Goal: Task Accomplishment & Management: Manage account settings

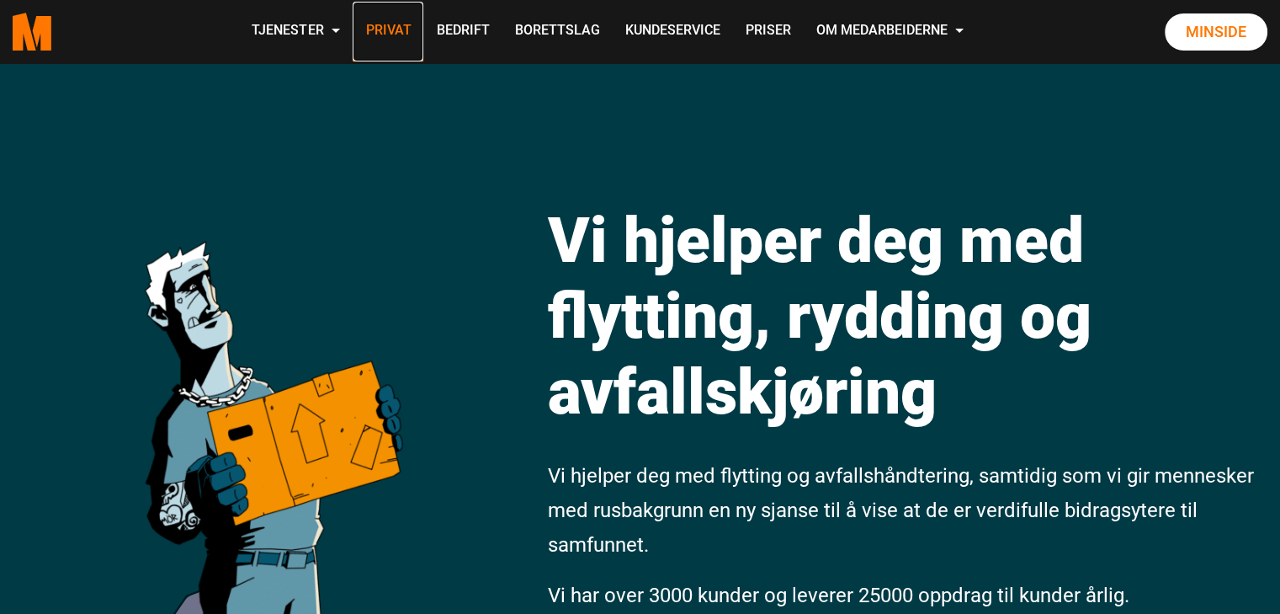
click at [397, 30] on link "Privat" at bounding box center [388, 32] width 71 height 60
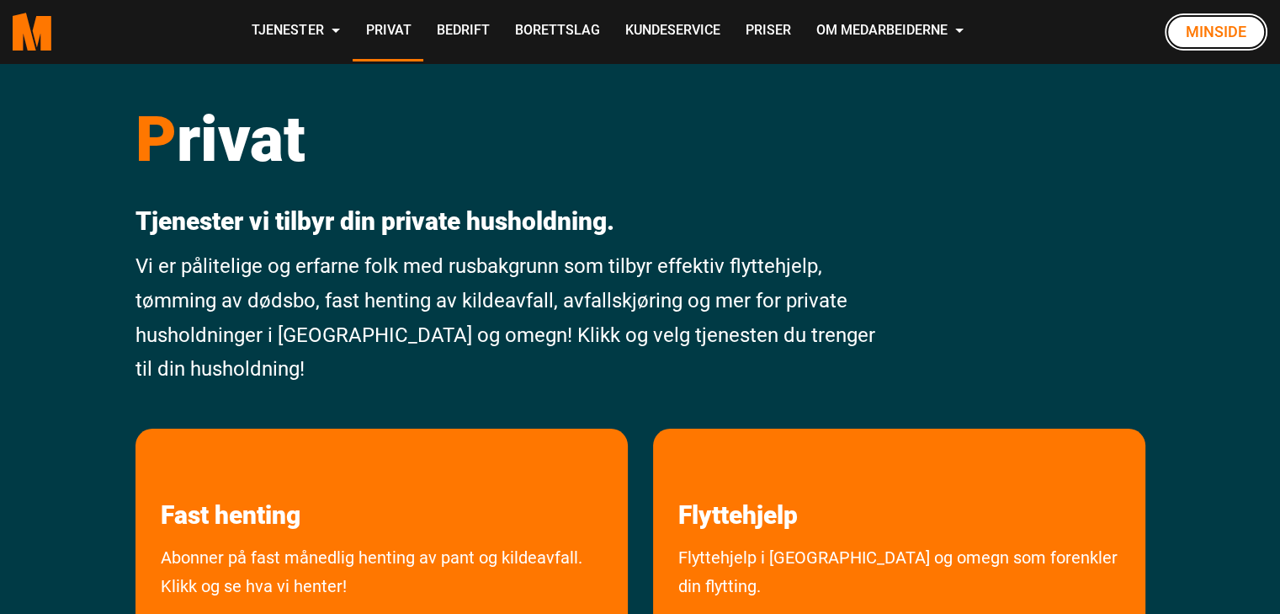
click at [1216, 27] on link "Minside" at bounding box center [1216, 31] width 103 height 37
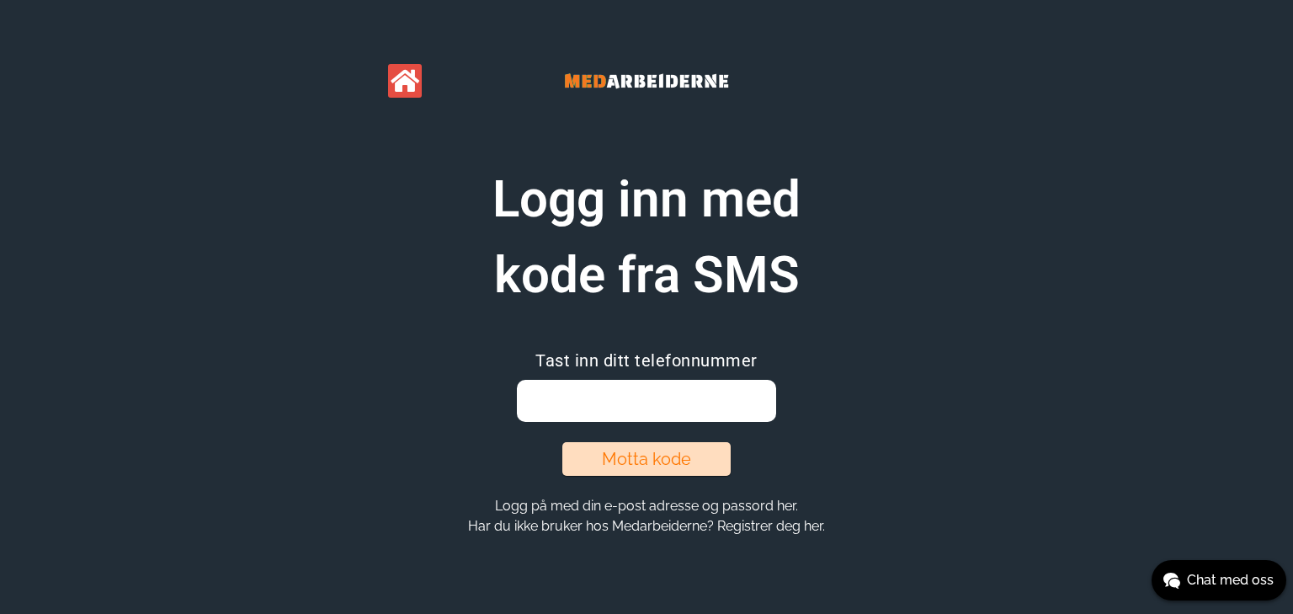
click at [665, 400] on input "email" at bounding box center [646, 401] width 258 height 42
type input "45002259"
click at [702, 464] on button "Motta kode" at bounding box center [646, 459] width 168 height 34
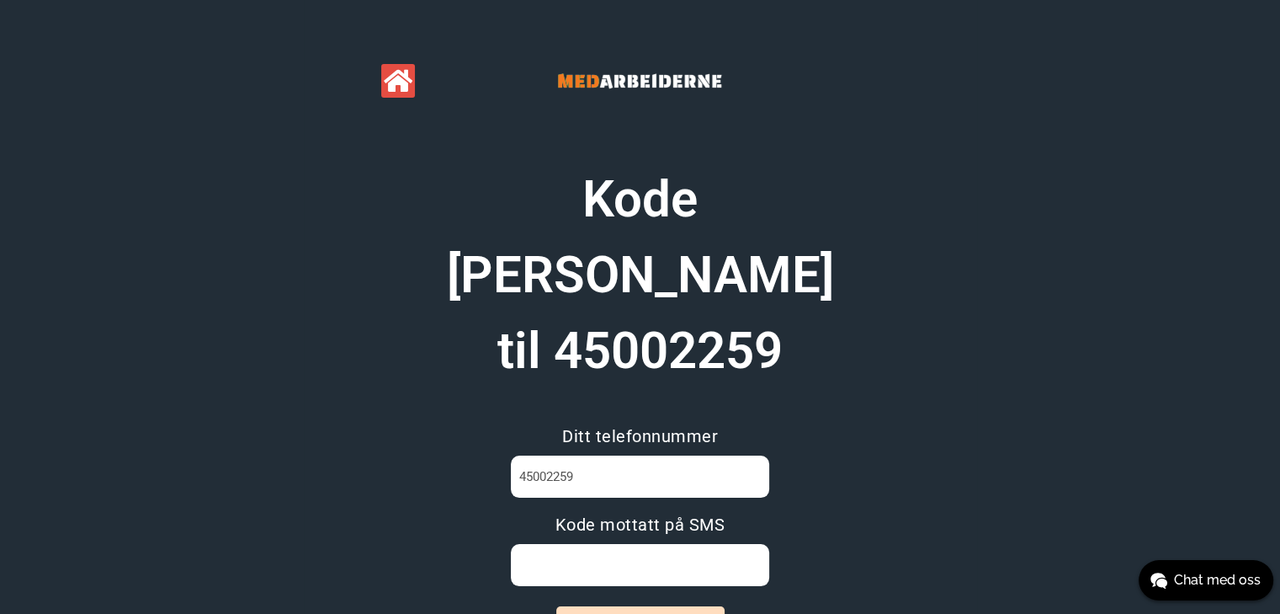
click at [691, 544] on input at bounding box center [640, 565] width 258 height 42
type input "CTQE1I7M"
click at [683, 606] on button "Logg inn" at bounding box center [640, 623] width 168 height 34
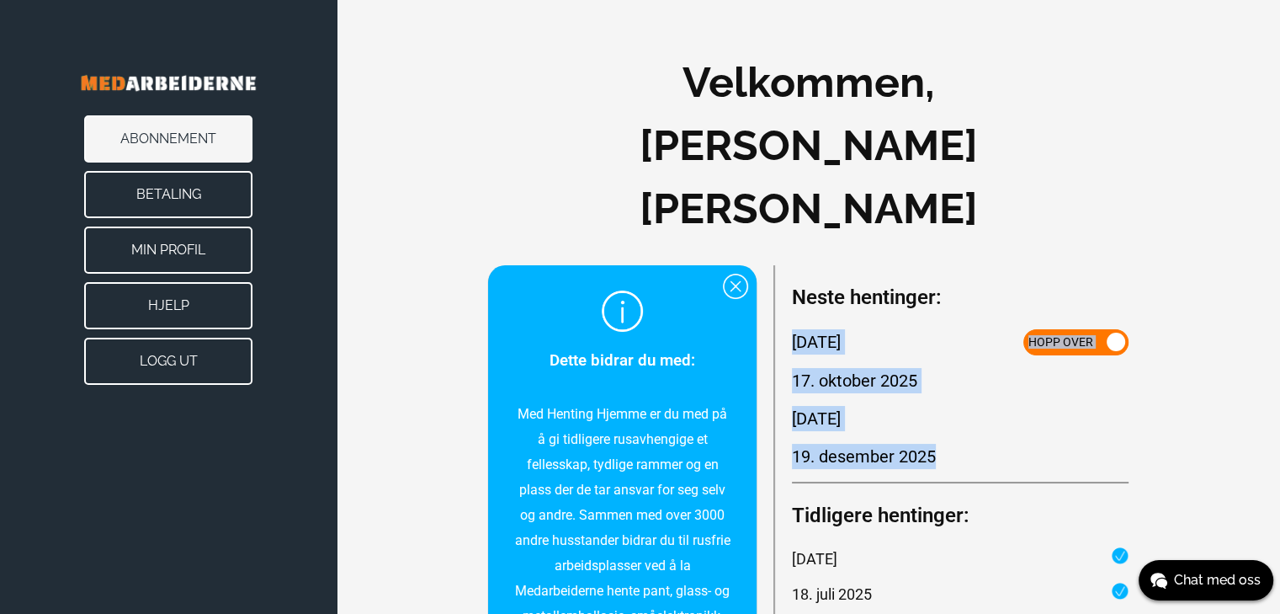
drag, startPoint x: 944, startPoint y: 393, endPoint x: 796, endPoint y: 281, distance: 185.0
click at [796, 282] on div "Neste hentinger: 19. september 2025 Hopp over 17. oktober 2025 21. november 202…" at bounding box center [960, 375] width 337 height 187
copy div "19. september 2025 Hopp over 17. oktober 2025 21. november 2025 19. desember 20…"
